Goal: Task Accomplishment & Management: Manage account settings

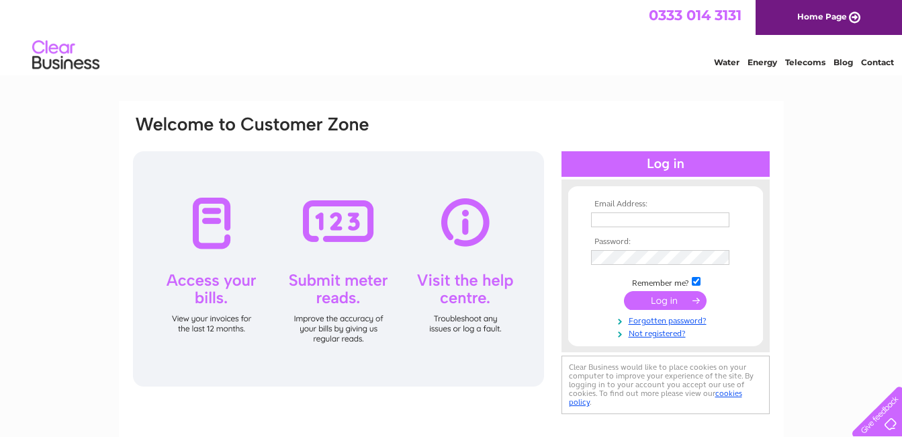
click at [594, 218] on input "text" at bounding box center [660, 219] width 138 height 15
click at [594, 218] on input "text" at bounding box center [661, 220] width 140 height 16
type input "[EMAIL_ADDRESS][DOMAIN_NAME]"
click at [684, 302] on input "submit" at bounding box center [665, 300] width 83 height 19
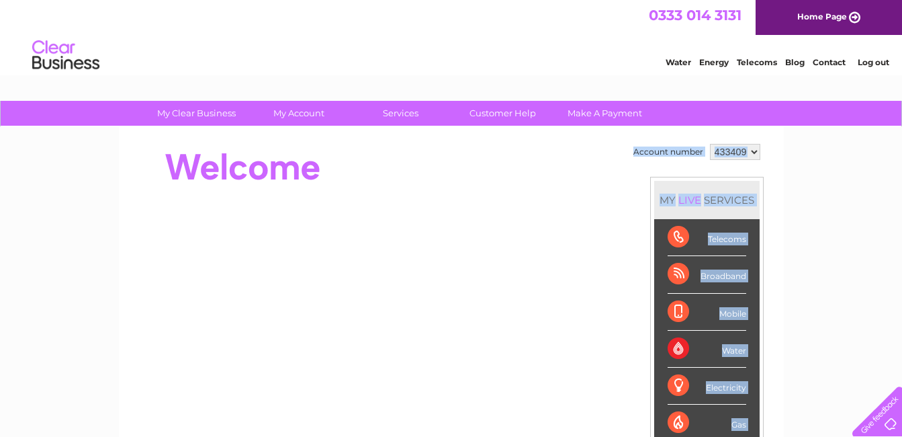
drag, startPoint x: 899, startPoint y: 107, endPoint x: 903, endPoint y: 136, distance: 29.1
click at [901, 136] on html "My Clear Business Login Details My Details My Preferences Link Account My Accou…" at bounding box center [451, 433] width 902 height 866
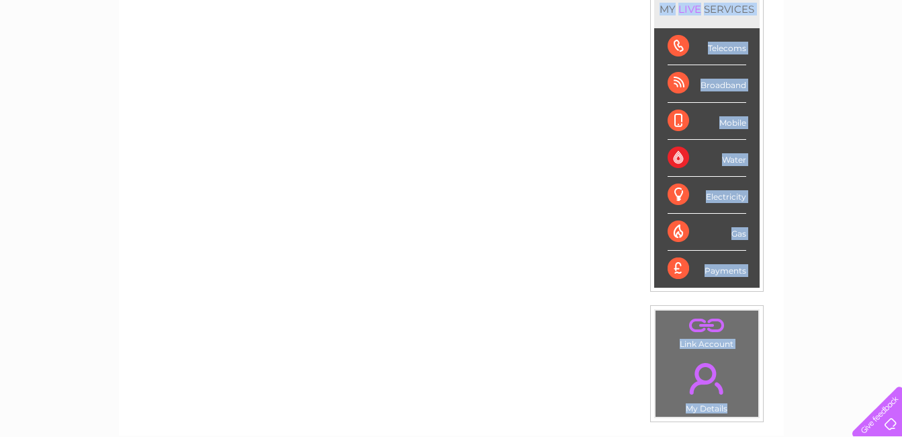
scroll to position [189, 0]
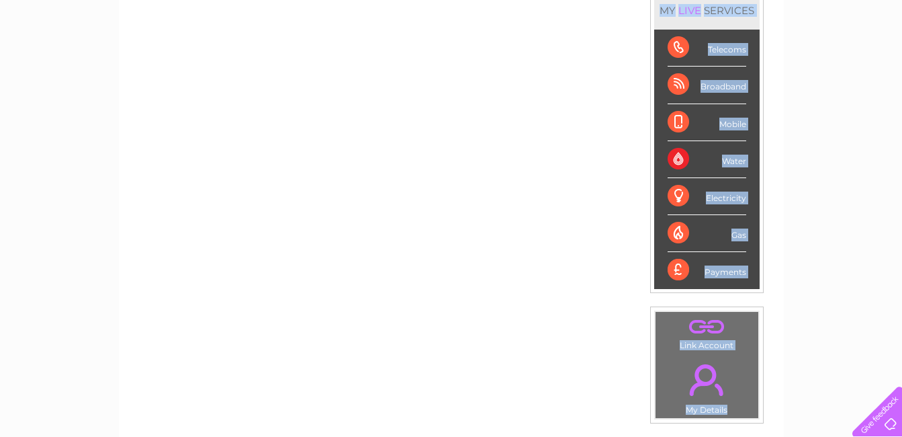
click at [864, 228] on div "My Clear Business Login Details My Details My Preferences Link Account My Accou…" at bounding box center [451, 288] width 902 height 755
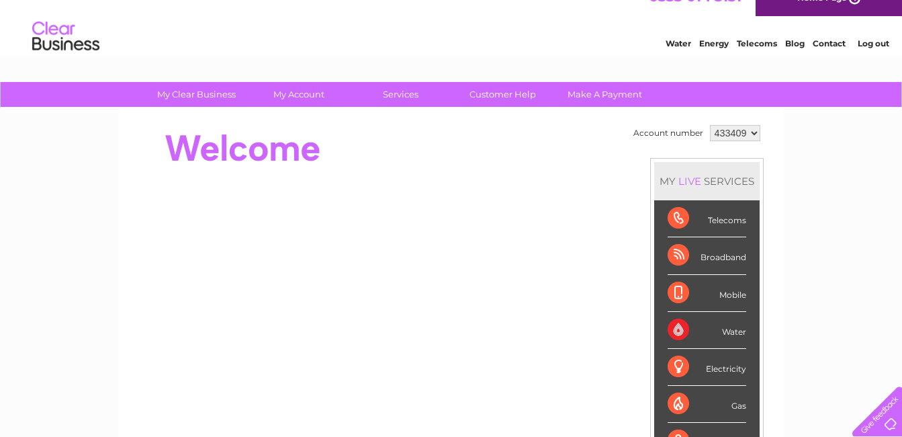
scroll to position [0, 0]
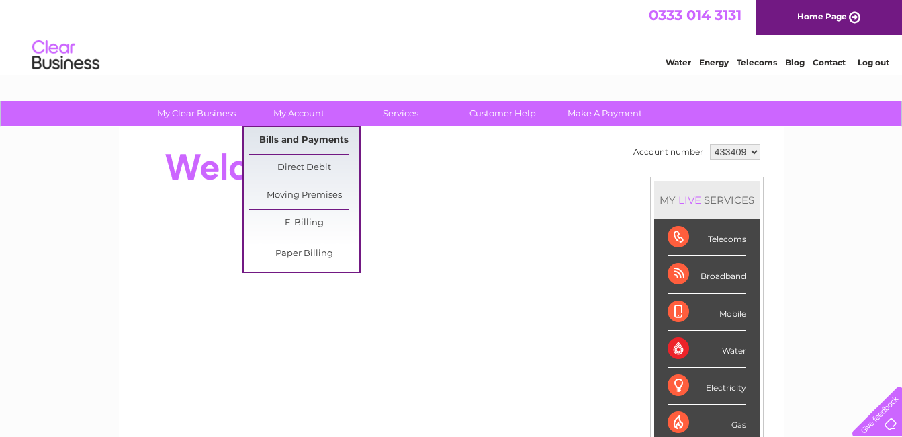
click at [291, 140] on link "Bills and Payments" at bounding box center [303, 140] width 111 height 27
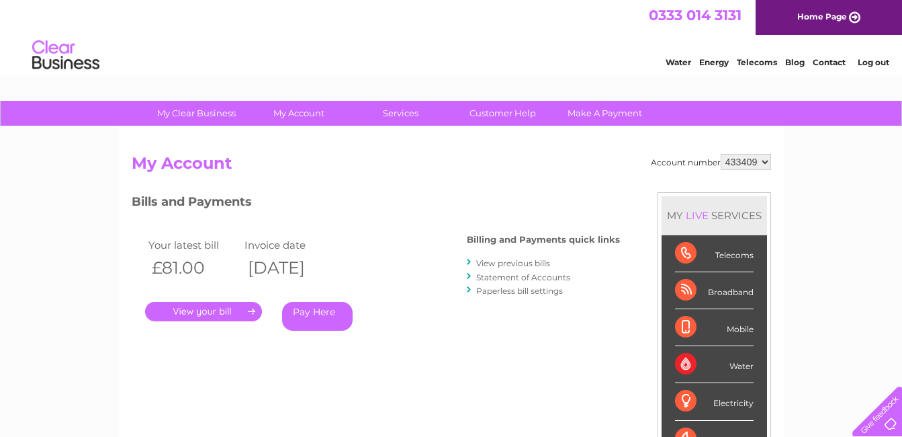
click at [206, 310] on link "." at bounding box center [203, 311] width 117 height 19
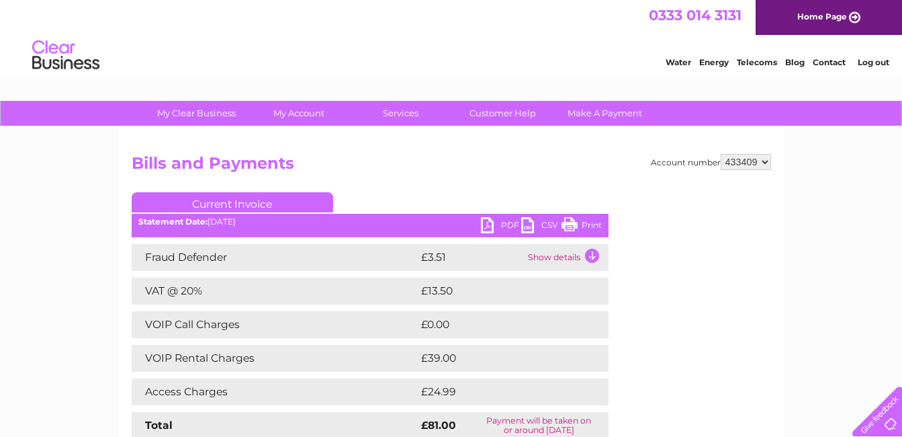
click at [486, 222] on link "PDF" at bounding box center [501, 226] width 40 height 19
click at [872, 63] on link "Log out" at bounding box center [874, 62] width 32 height 10
